Goal: Find specific page/section: Find specific page/section

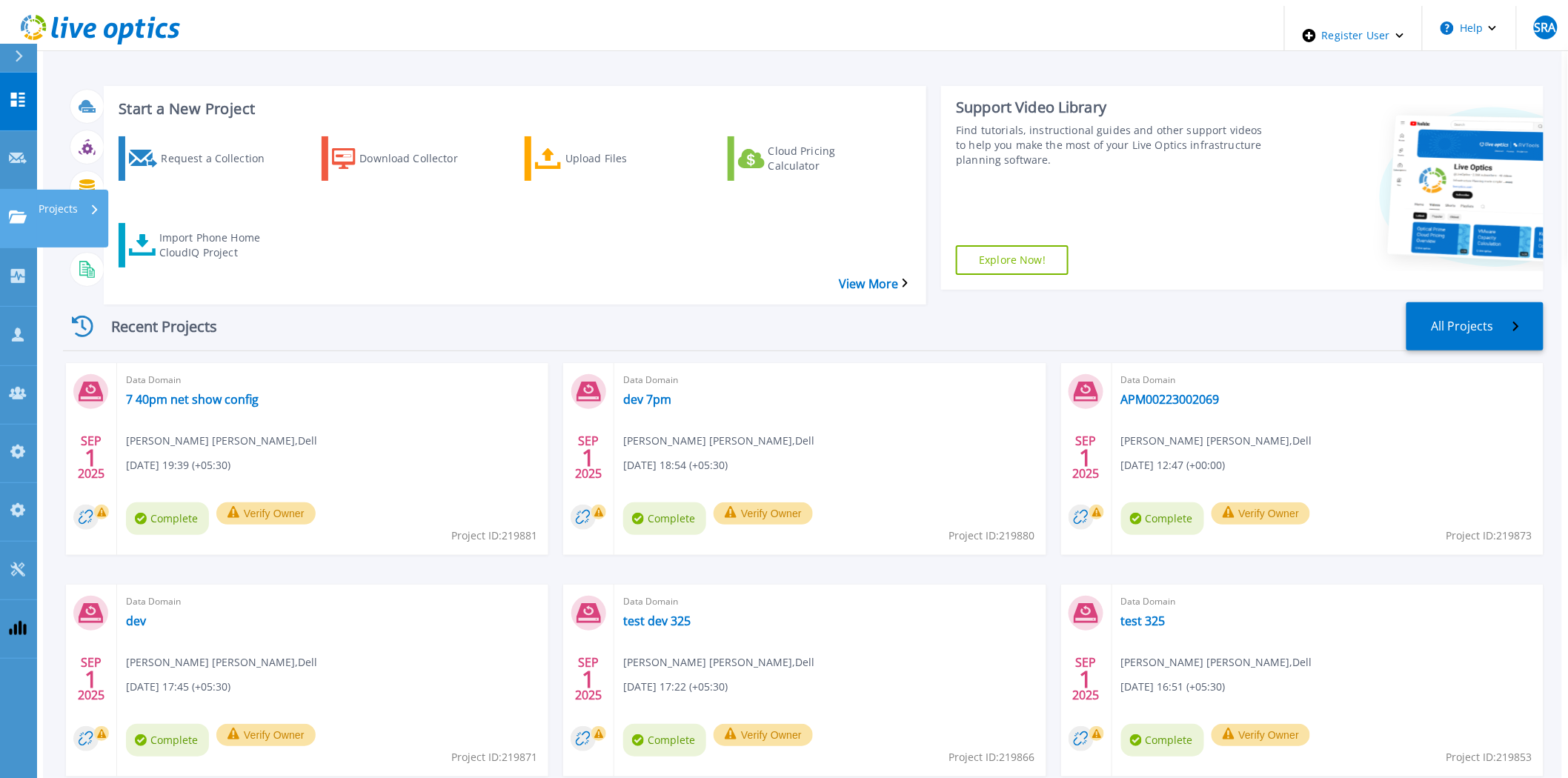
click at [3, 190] on link "Projects Projects" at bounding box center [18, 219] width 37 height 59
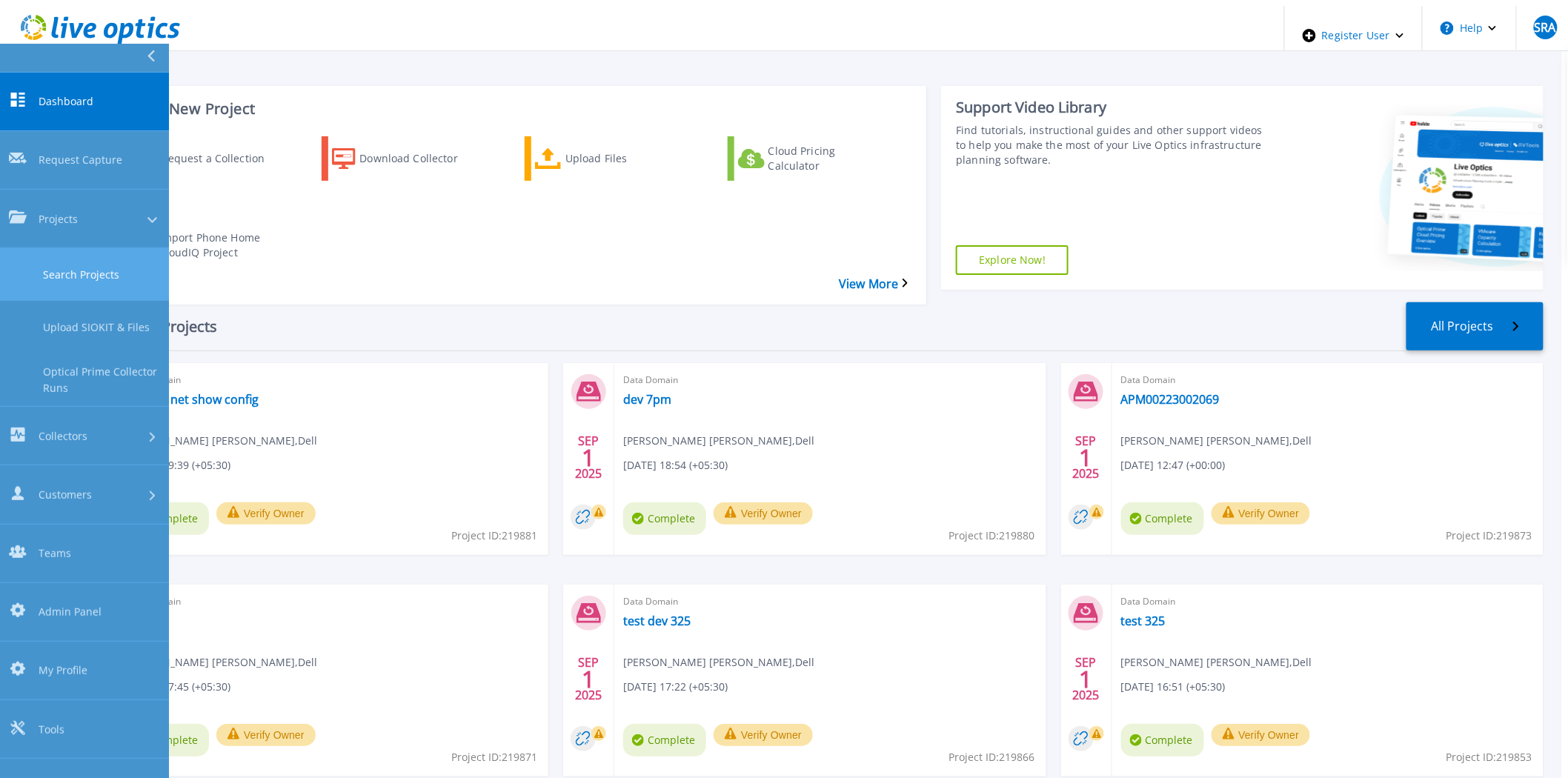
click at [107, 248] on link "Search Projects" at bounding box center [85, 274] width 169 height 52
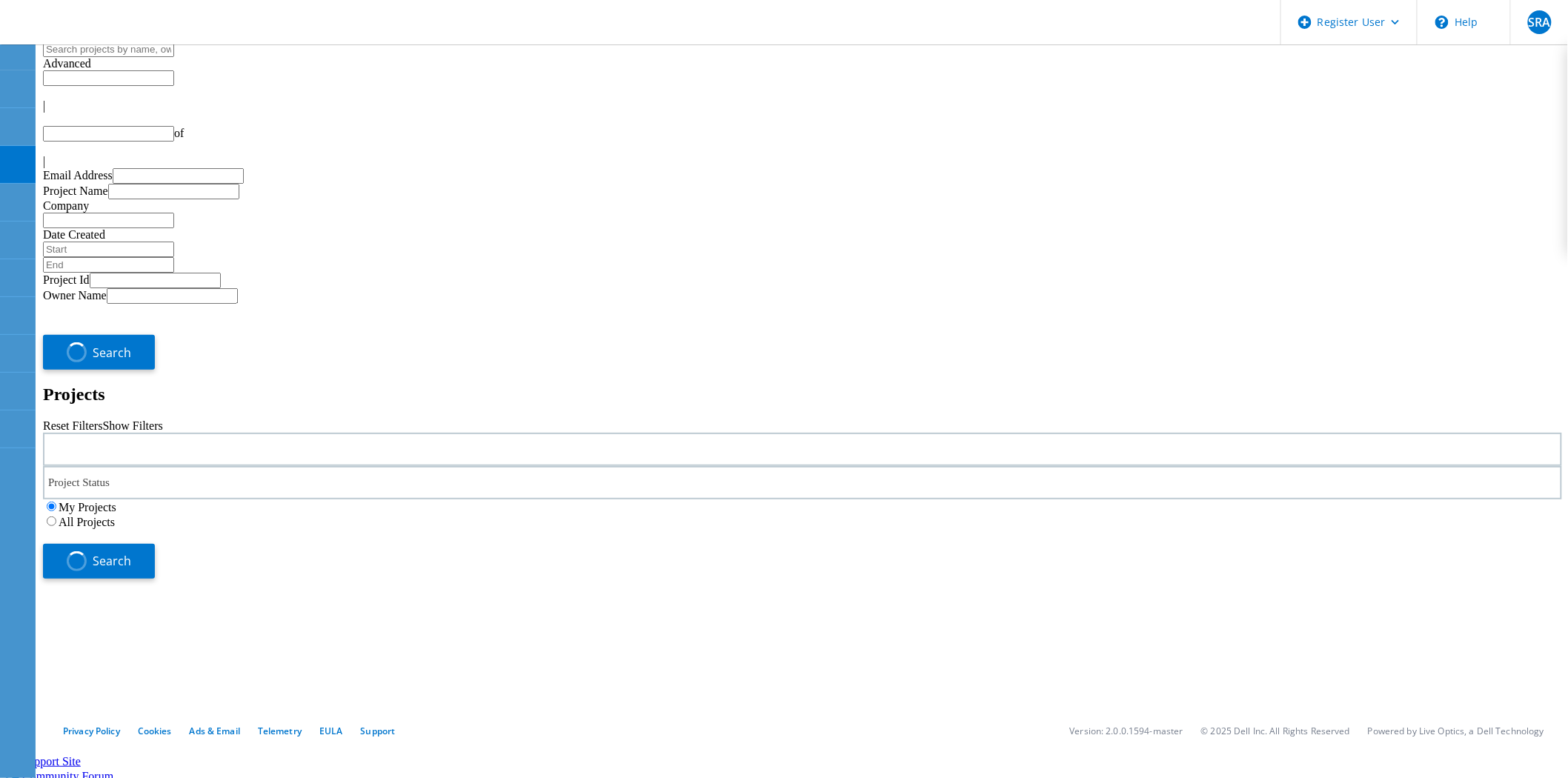
type input "1"
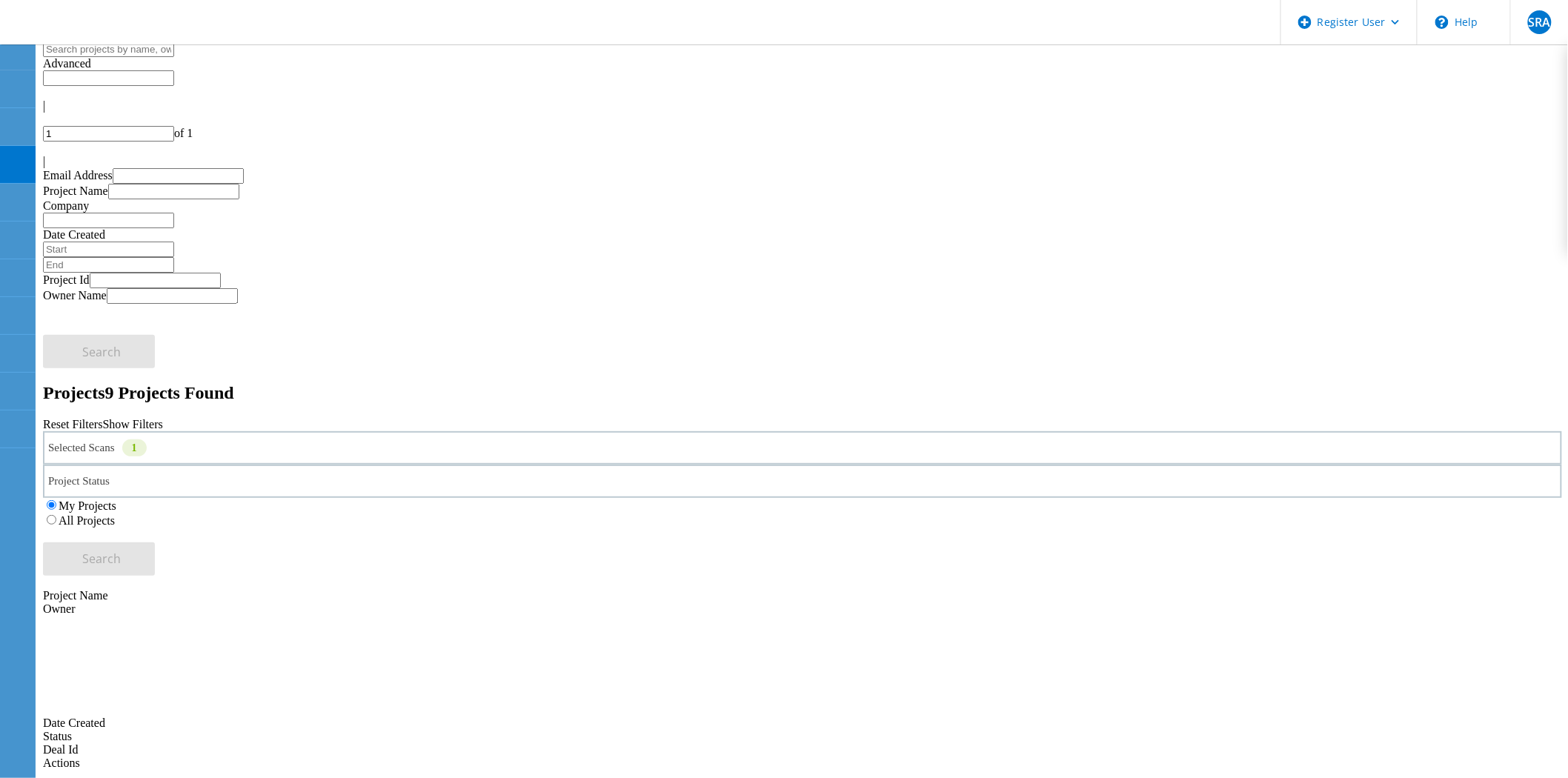
drag, startPoint x: 324, startPoint y: 174, endPoint x: 315, endPoint y: 154, distance: 21.9
click at [336, 152] on lo-project-search-form "Advanced | 1 of 1 | Email Address Project Name Company Date Created Project Id …" at bounding box center [803, 309] width 1519 height 535
click at [304, 432] on div "Selected Scans 1" at bounding box center [803, 448] width 1519 height 33
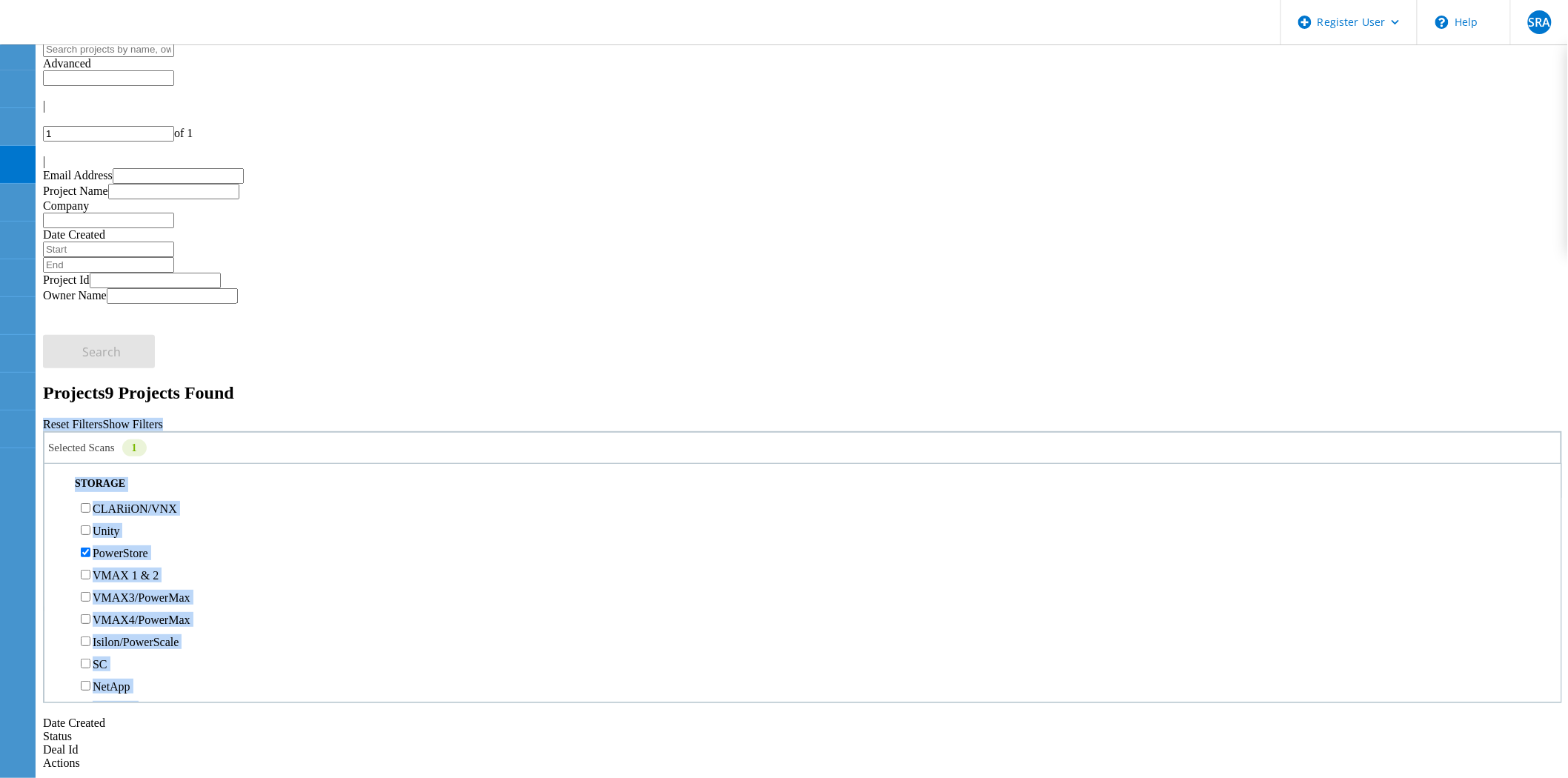
scroll to position [247, 0]
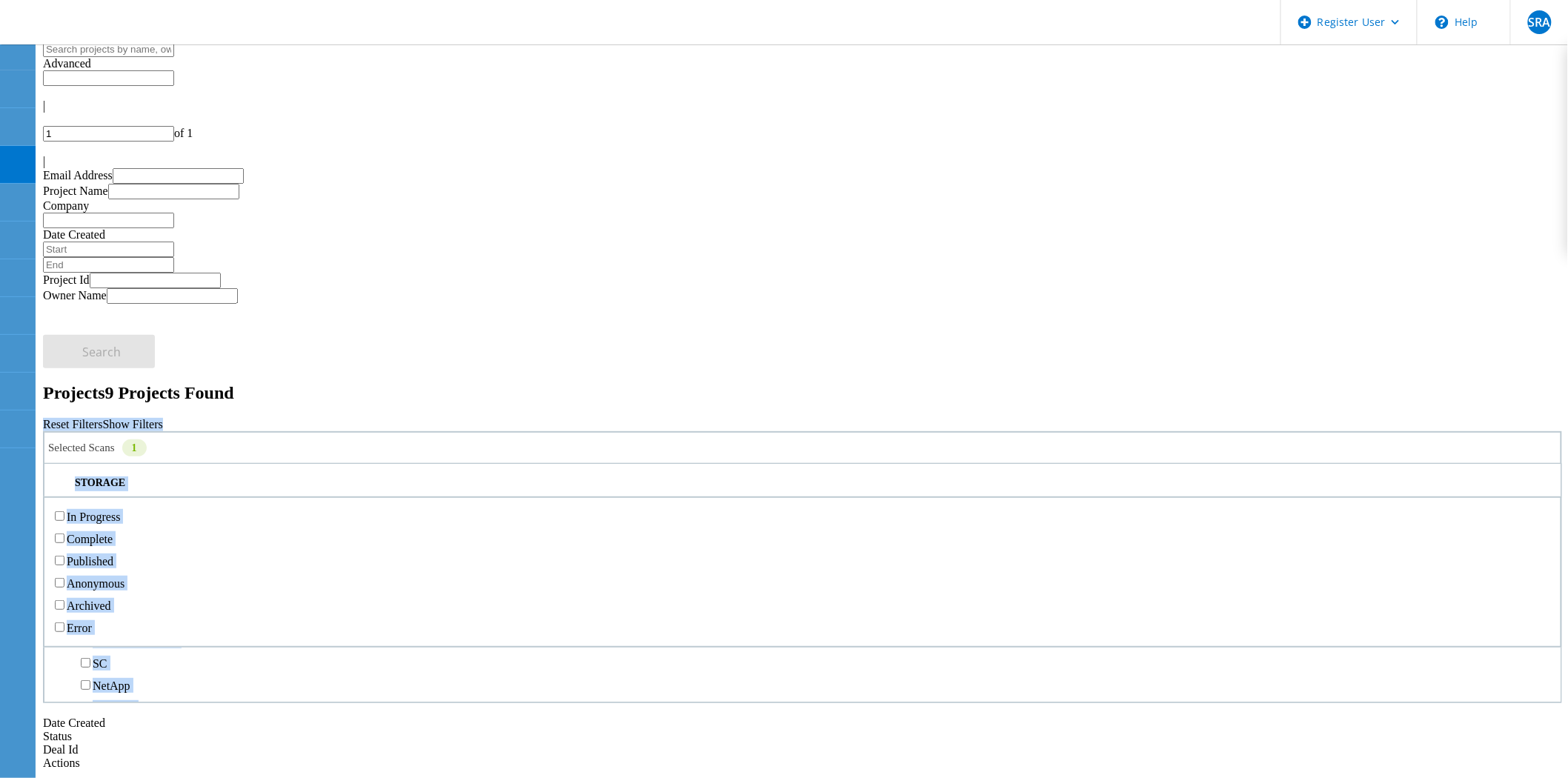
click at [649, 465] on div "Project Status" at bounding box center [803, 482] width 1519 height 33
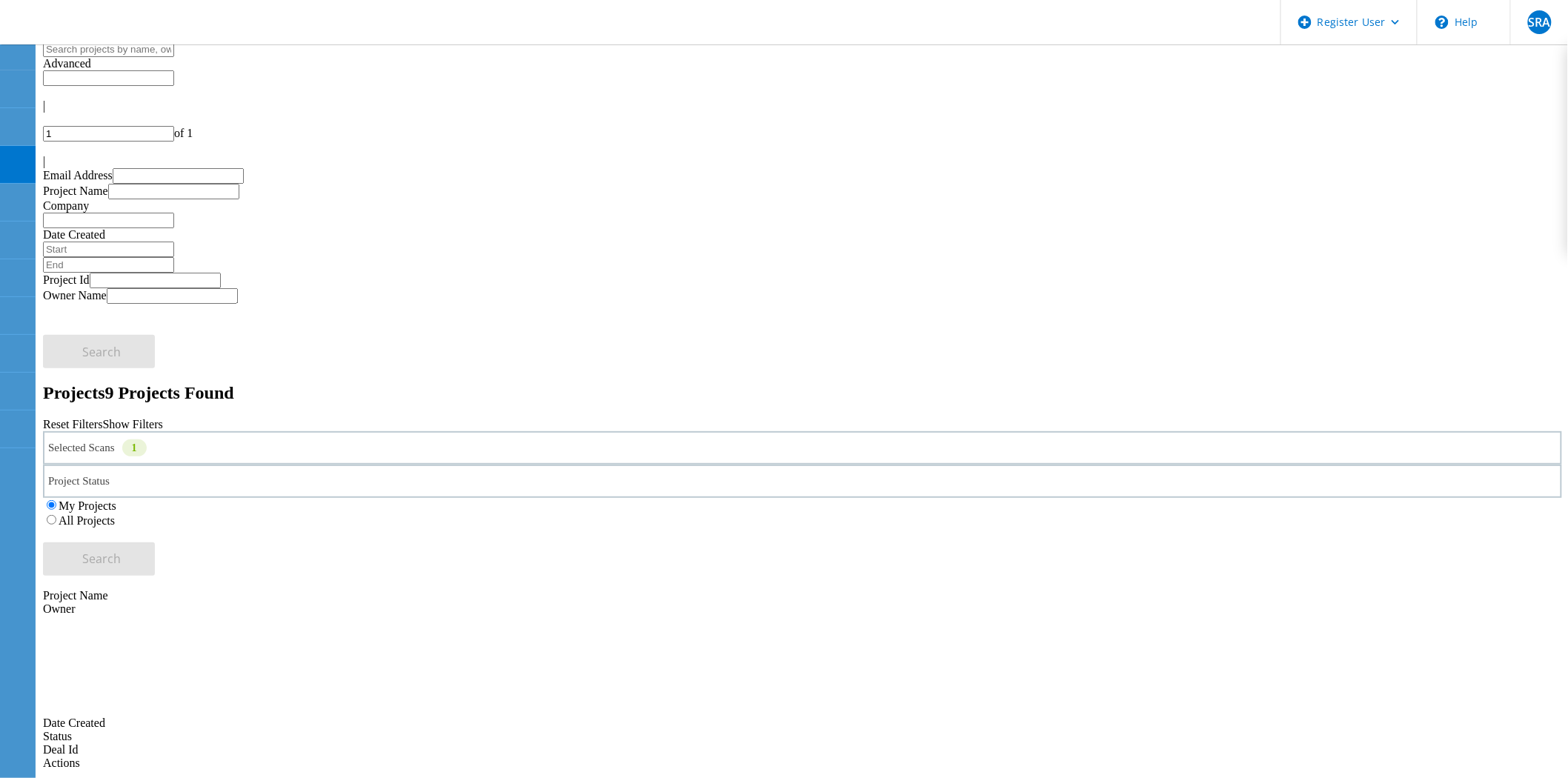
click at [116, 500] on label "My Projects" at bounding box center [88, 506] width 58 height 12
click at [56, 501] on input "My Projects" at bounding box center [51, 506] width 10 height 10
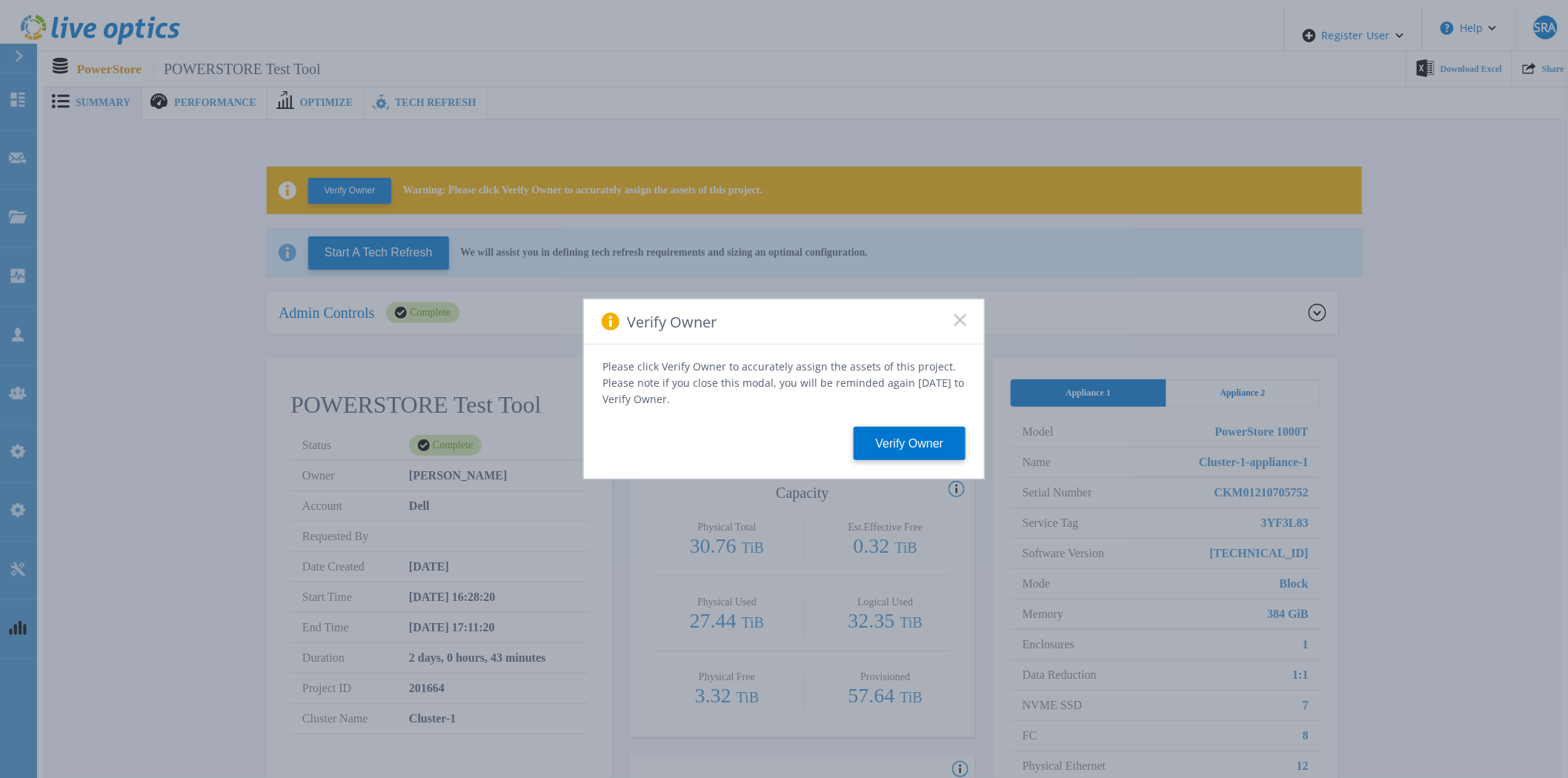
click at [967, 323] on div "Verify Owner" at bounding box center [784, 322] width 400 height 45
click at [959, 324] on rect at bounding box center [960, 320] width 12 height 12
click at [960, 323] on icon at bounding box center [960, 320] width 12 height 12
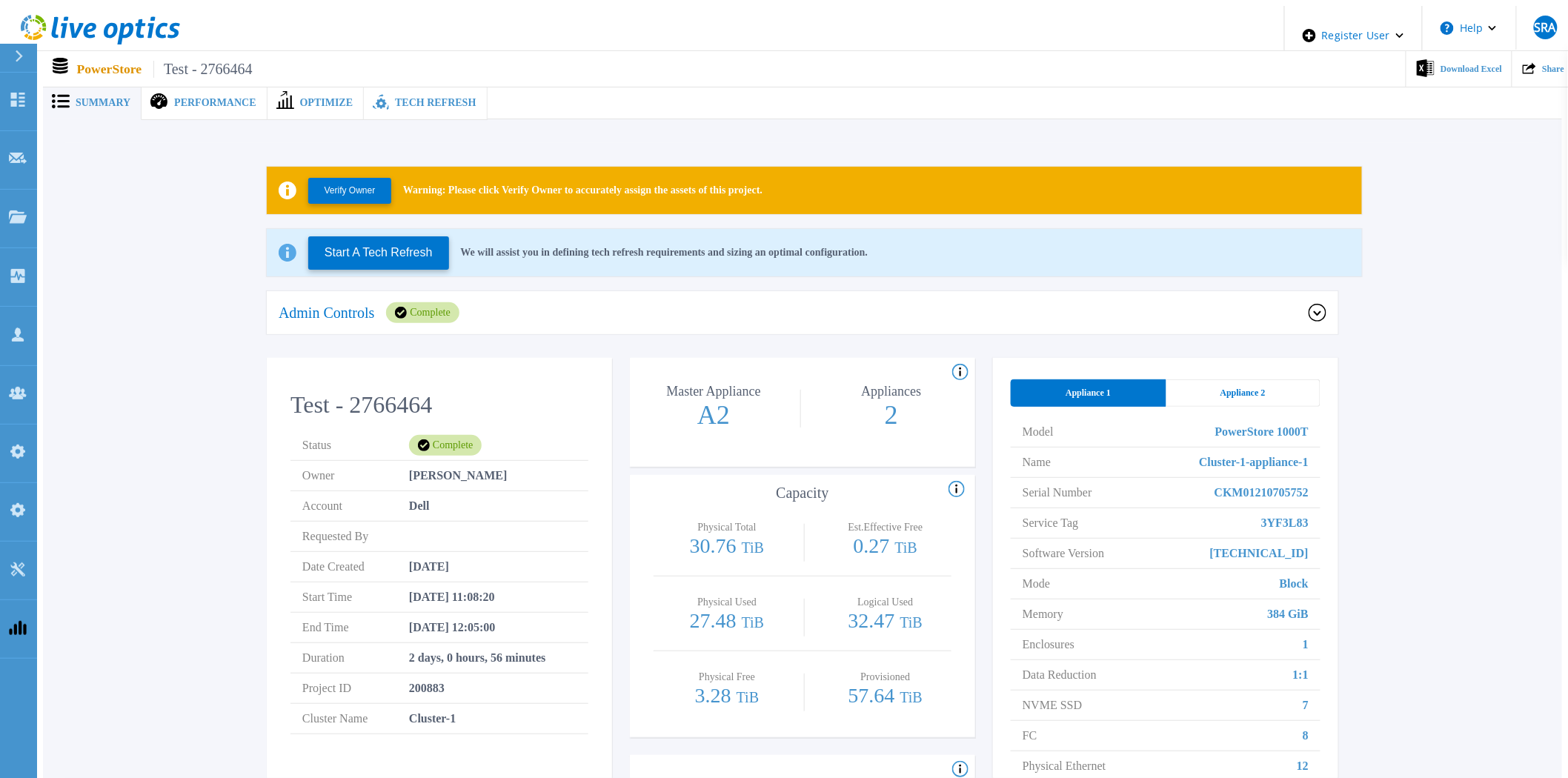
click at [1233, 387] on span "Appliance 2" at bounding box center [1243, 393] width 45 height 12
click at [1180, 382] on div "Appliance 2" at bounding box center [1243, 393] width 155 height 27
click at [1135, 382] on div "Appliance 1" at bounding box center [1088, 393] width 155 height 27
click at [1189, 380] on div "Appliance 2" at bounding box center [1243, 393] width 155 height 27
click at [974, 319] on div "Admin Controls Complete" at bounding box center [802, 314] width 1072 height 45
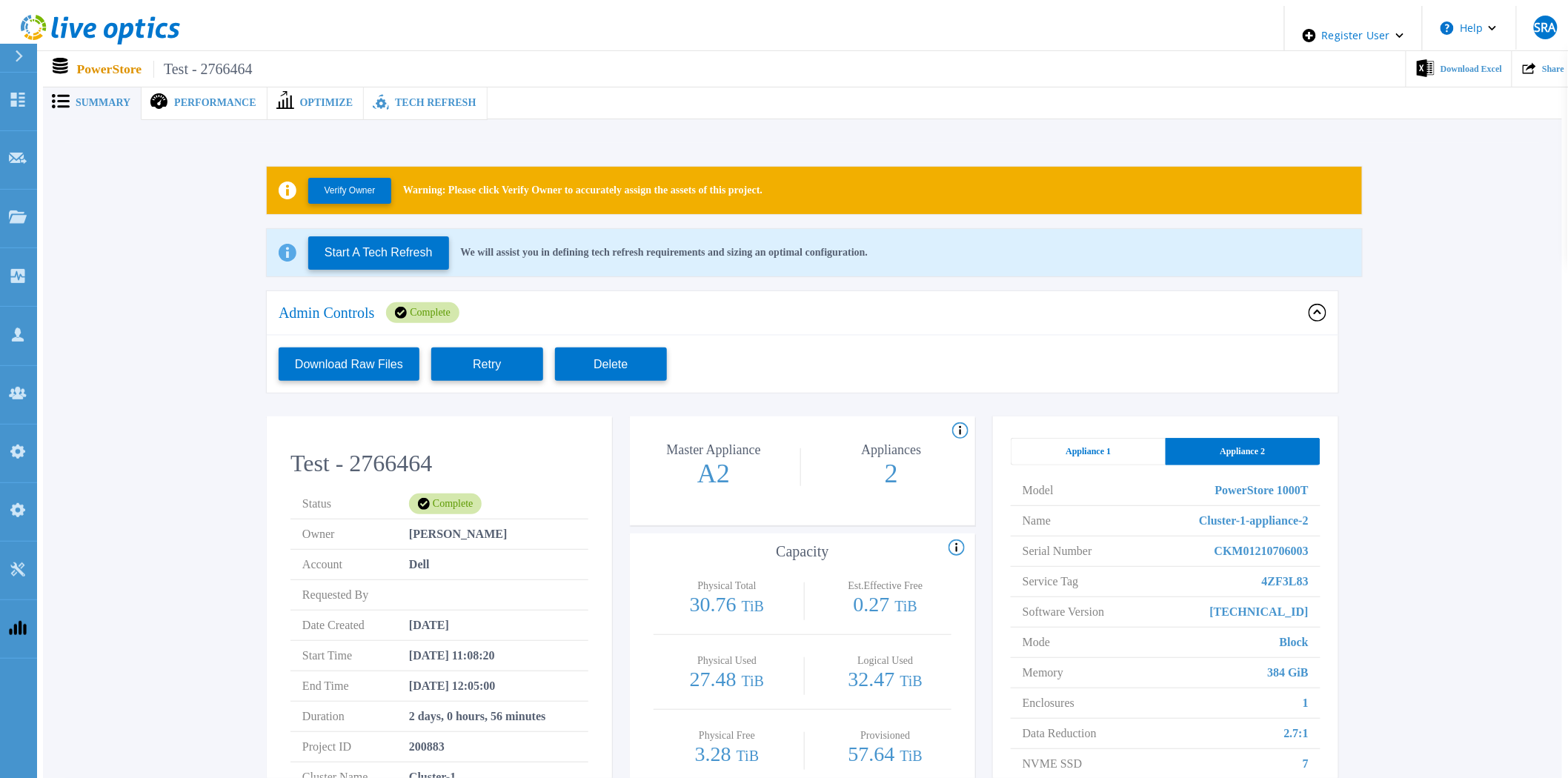
click at [974, 319] on div "Admin Controls Complete" at bounding box center [802, 314] width 1072 height 45
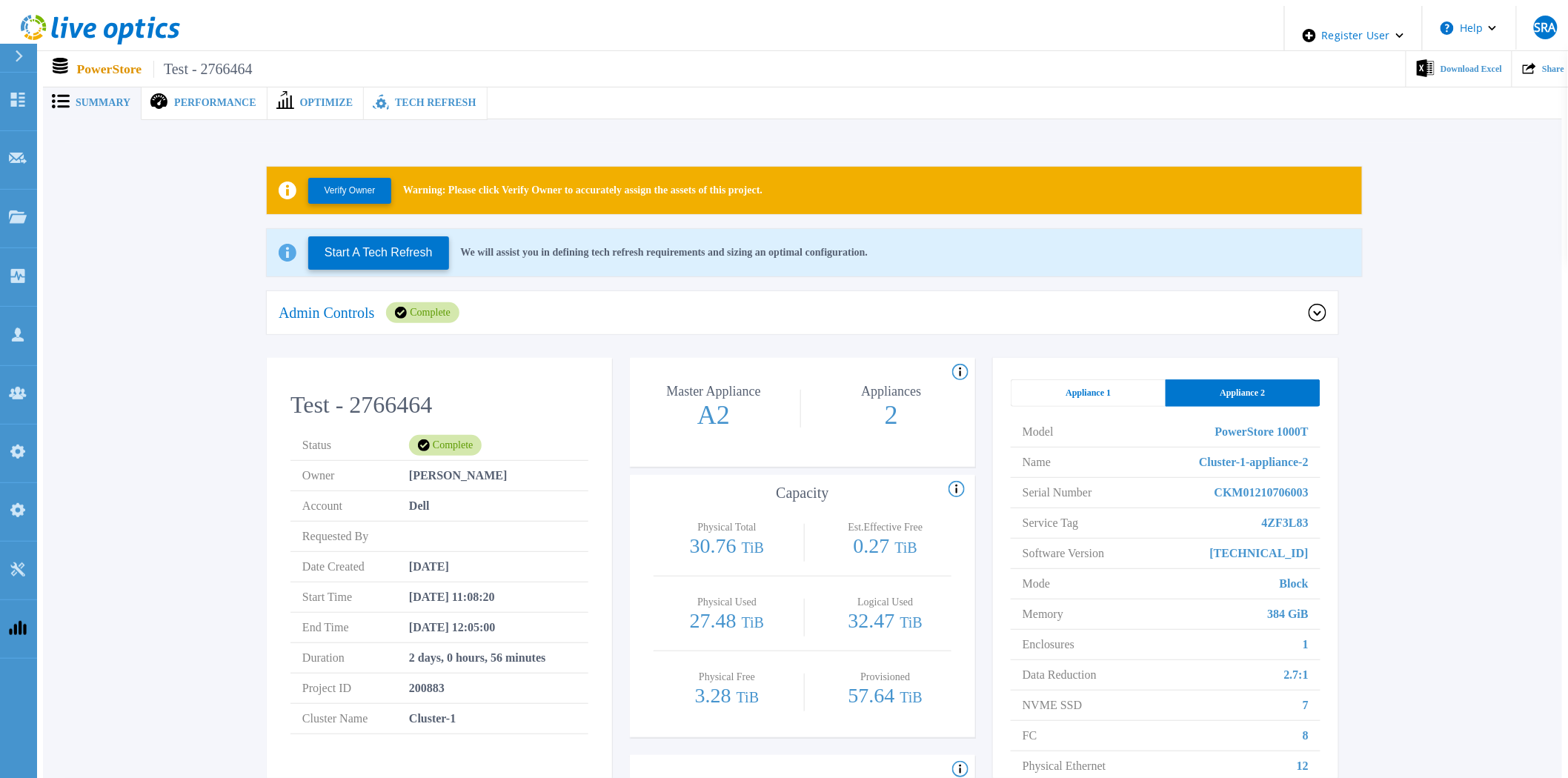
click at [686, 310] on div "Admin Controls Complete" at bounding box center [794, 312] width 1030 height 21
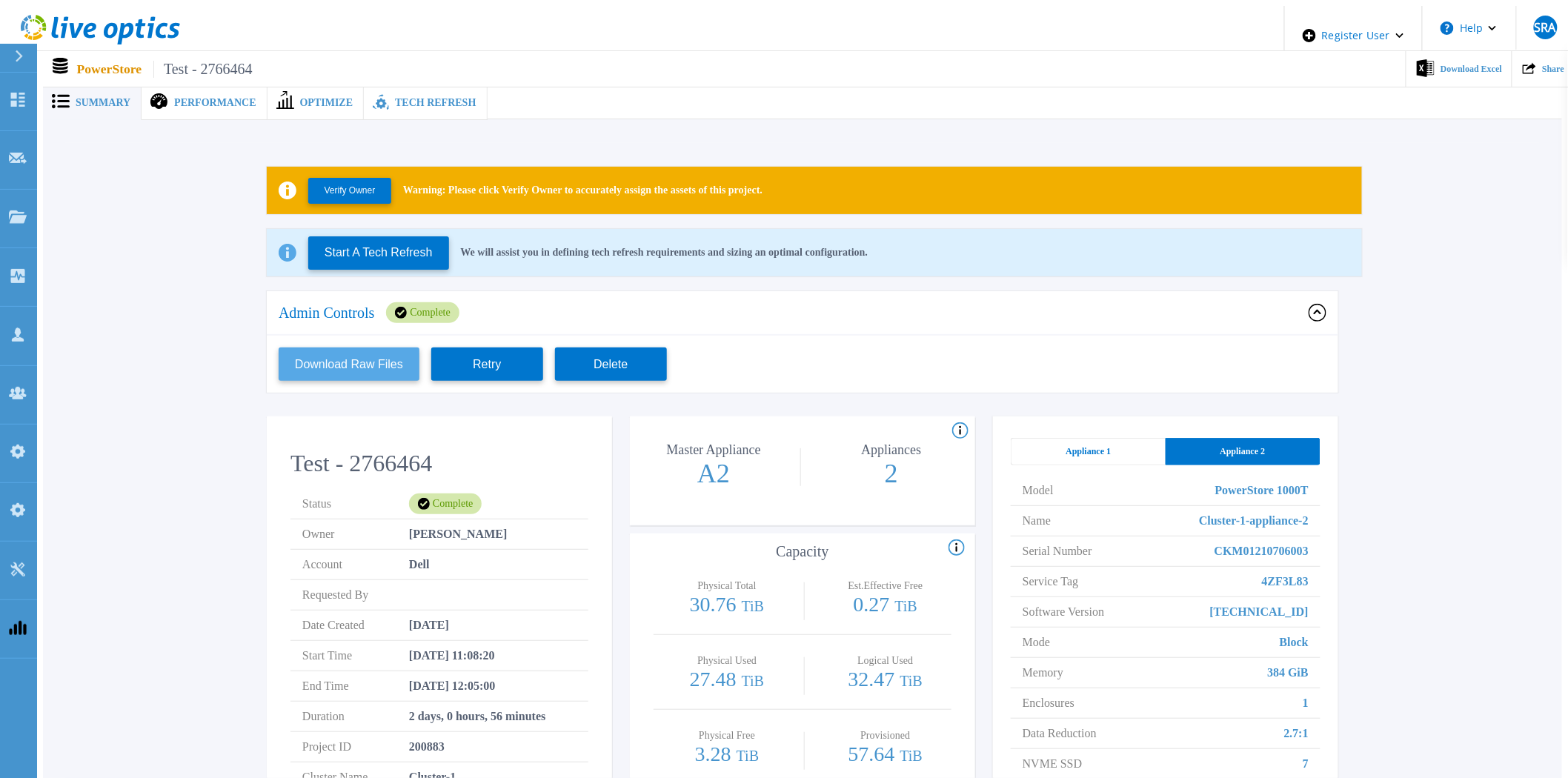
click at [356, 351] on button "Download Raw Files" at bounding box center [349, 365] width 141 height 33
click at [16, 211] on icon at bounding box center [17, 217] width 17 height 12
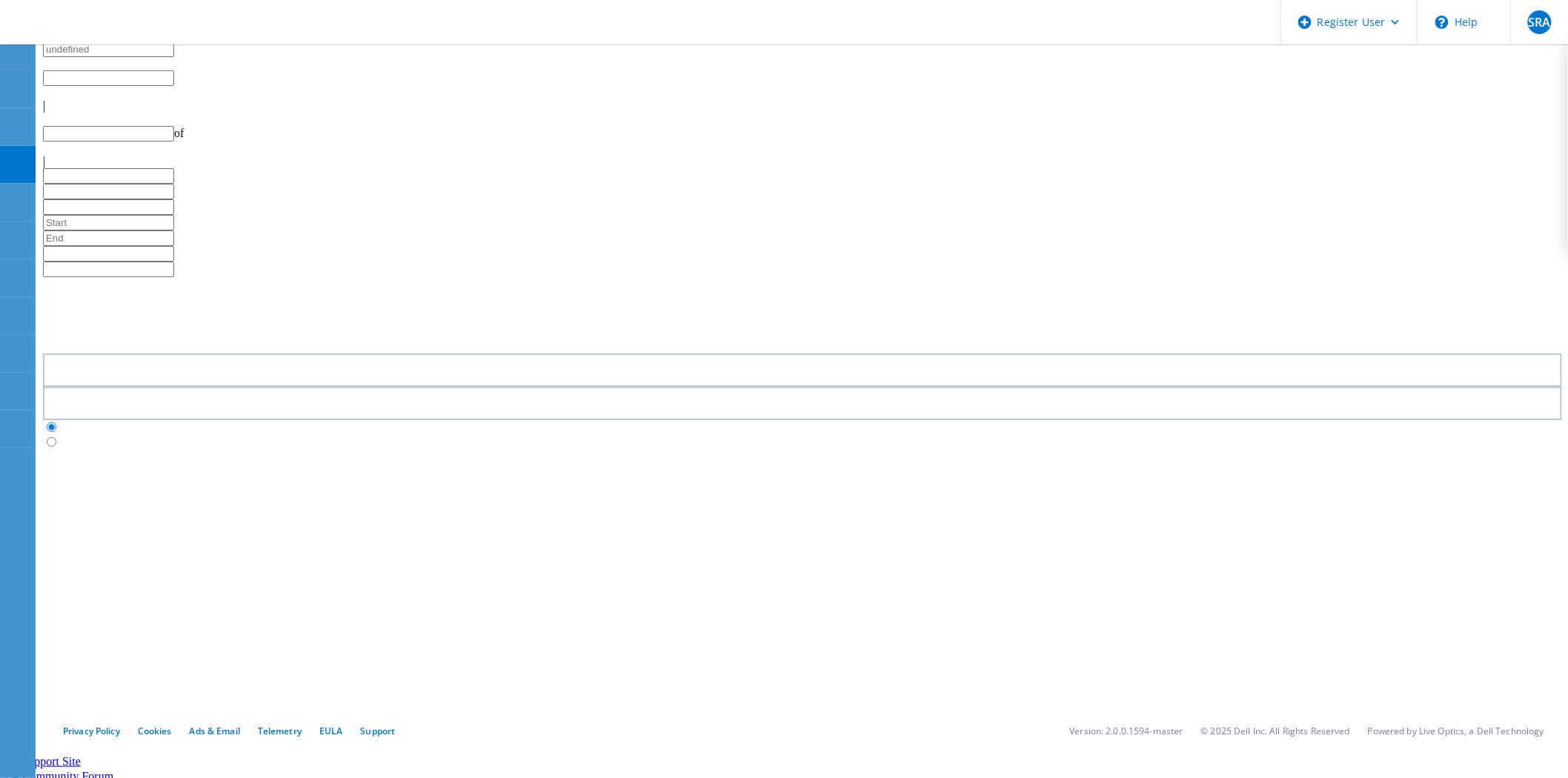
type input "1"
